Goal: Find specific page/section: Find specific page/section

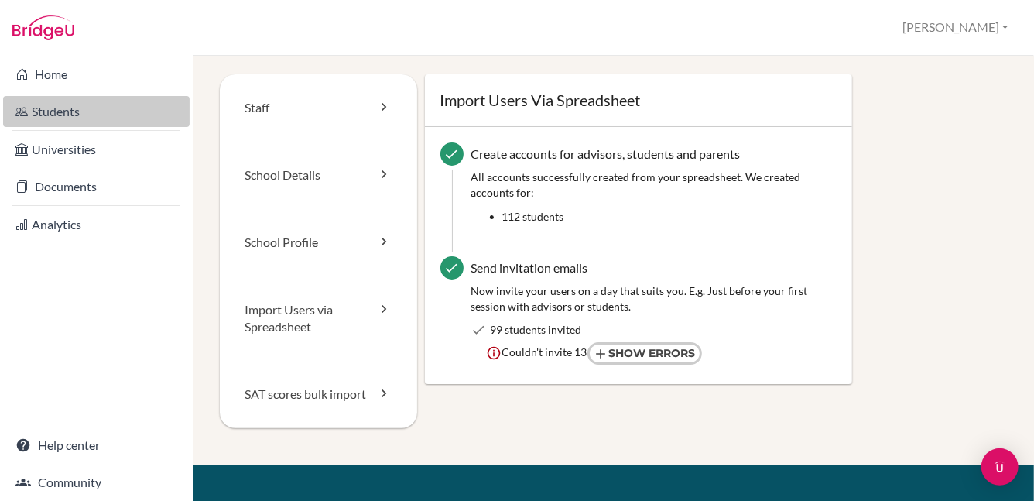
click at [67, 111] on link "Students" at bounding box center [96, 111] width 187 height 31
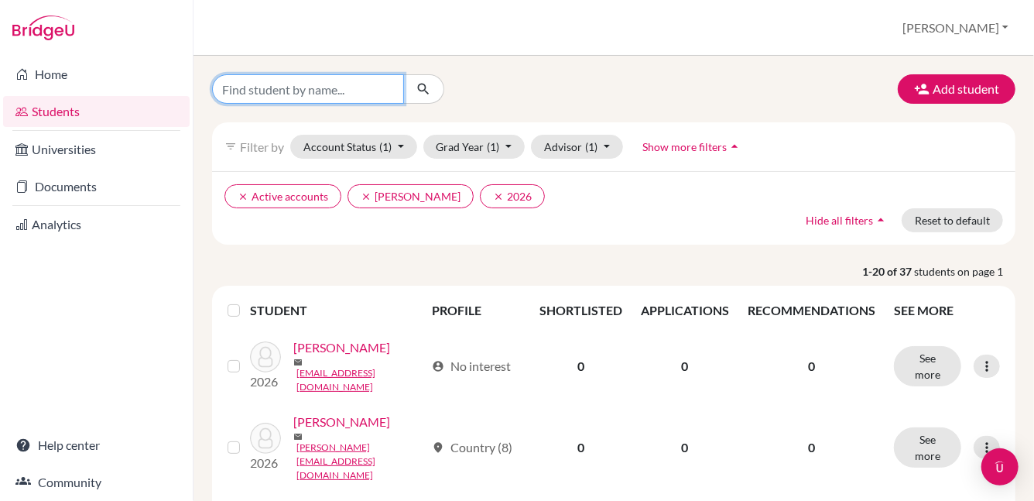
click at [370, 87] on input "Find student by name..." at bounding box center [308, 88] width 192 height 29
type input "rishit"
click at [420, 87] on icon "submit" at bounding box center [423, 88] width 15 height 15
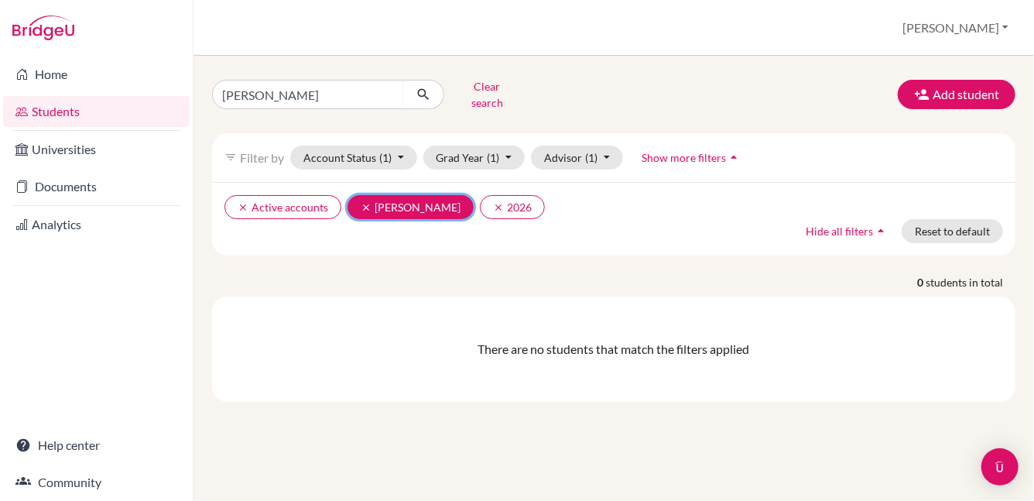
click at [358, 198] on button "clear Leather, Jennifer" at bounding box center [410, 207] width 126 height 24
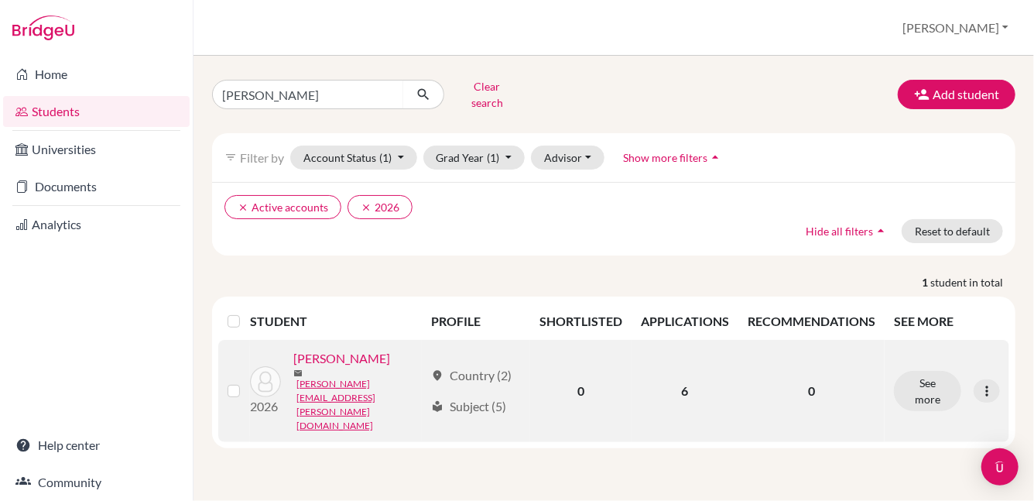
click at [325, 358] on link "Raj, Rishit" at bounding box center [341, 358] width 97 height 19
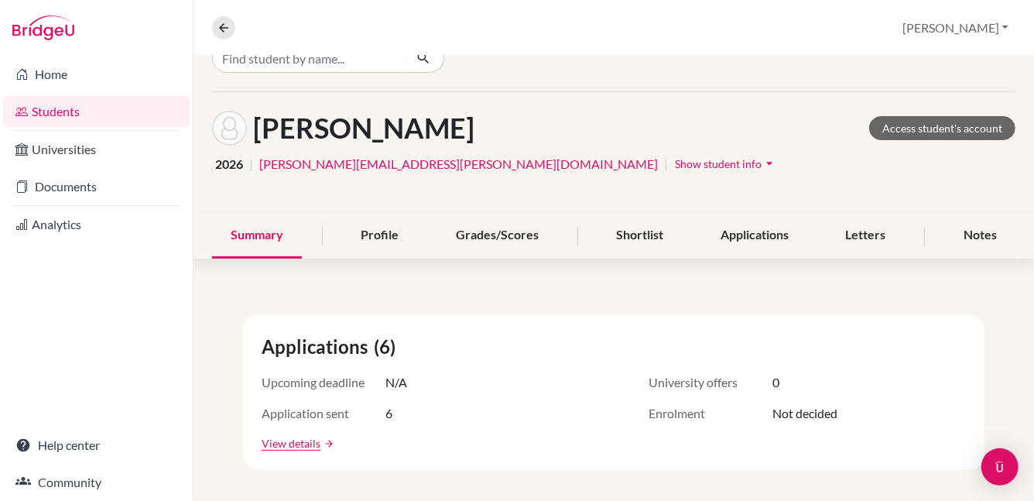
scroll to position [50, 0]
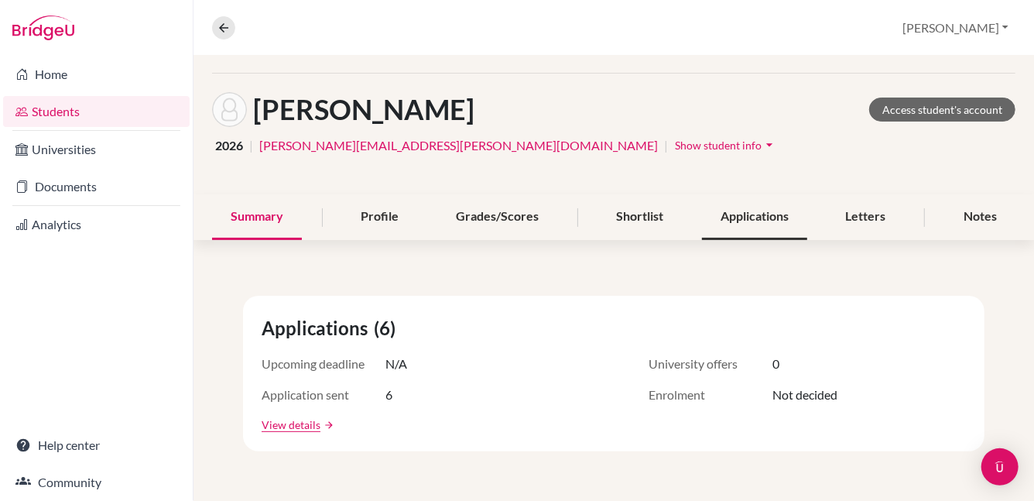
click at [724, 216] on div "Applications" at bounding box center [754, 217] width 105 height 46
